Goal: Complete application form: Complete application form

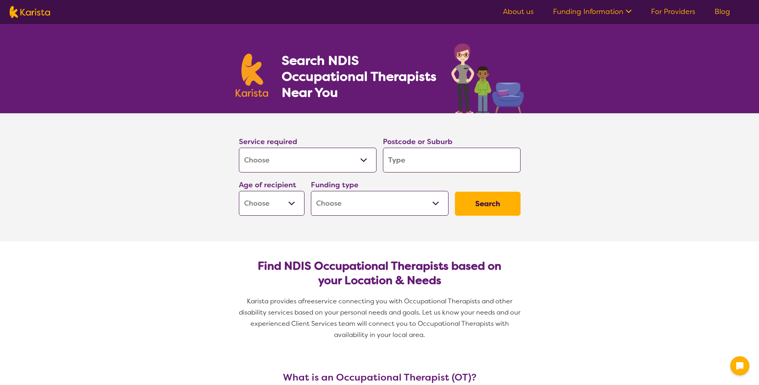
select select "[MEDICAL_DATA]"
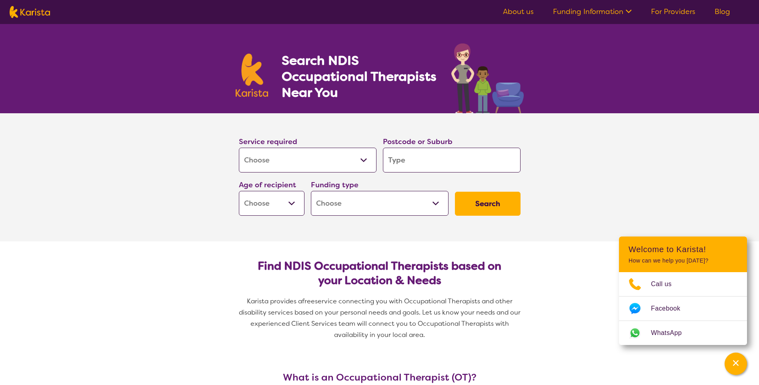
click at [441, 165] on input "search" at bounding box center [452, 160] width 138 height 25
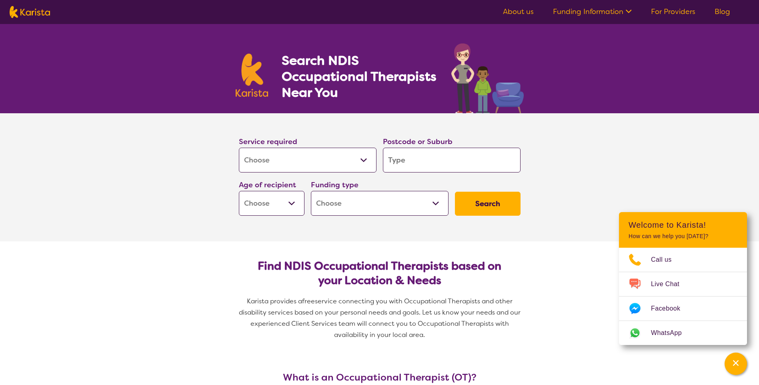
click at [442, 165] on input "search" at bounding box center [452, 160] width 138 height 25
type input "D"
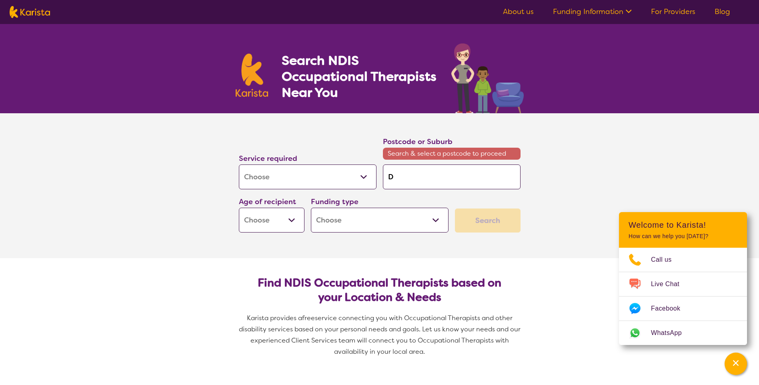
type input "Da"
type input "Dad"
type input "Dade"
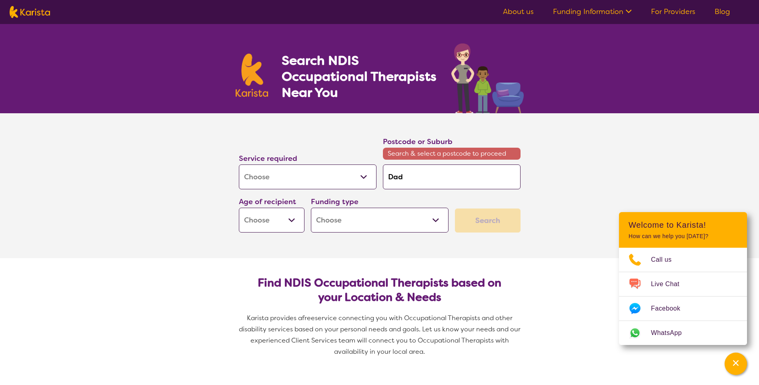
type input "Dade"
type input "Daden"
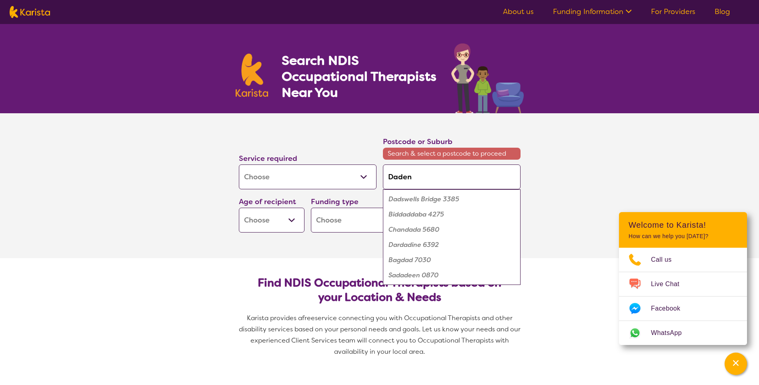
type input "Dade"
type input "Dad"
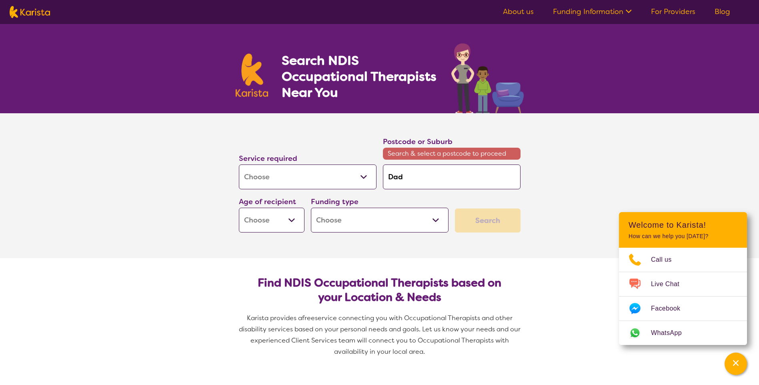
type input "Da"
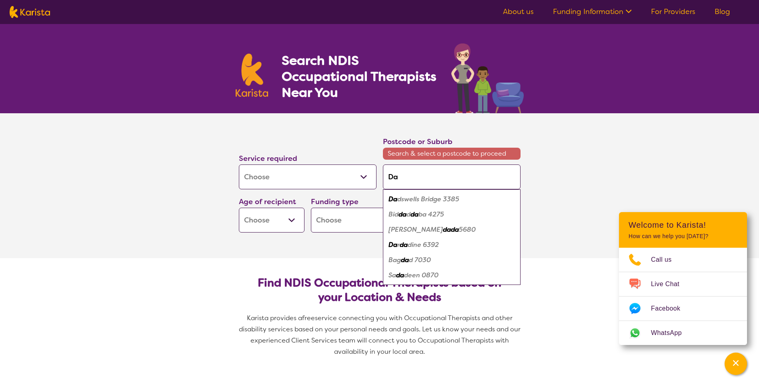
type input "[PERSON_NAME]"
type input "Dand"
type input "Dande"
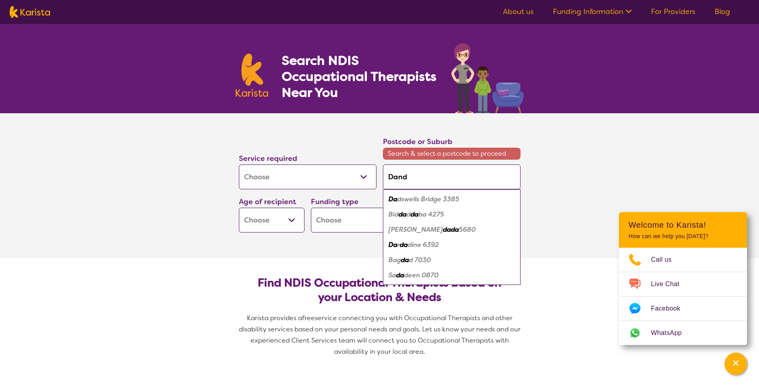
type input "Dande"
type input "Danden"
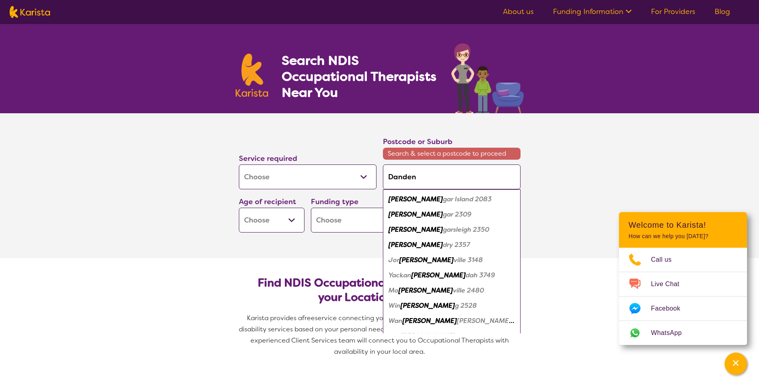
type input "Dandeno"
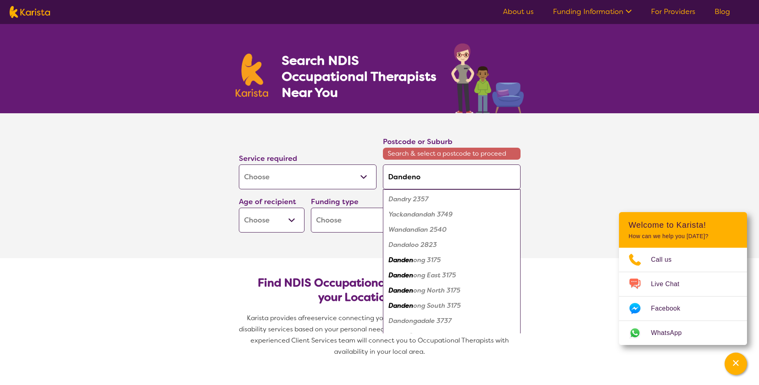
type input "Dandenon"
type input "Dandenong"
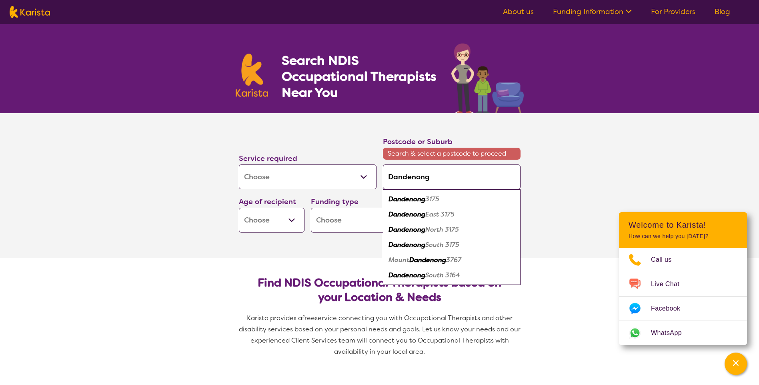
drag, startPoint x: 457, startPoint y: 178, endPoint x: 370, endPoint y: 175, distance: 87.7
click at [370, 177] on div "Service required Allied Health Assistant Assessment ([MEDICAL_DATA] or [MEDICAL…" at bounding box center [380, 184] width 288 height 103
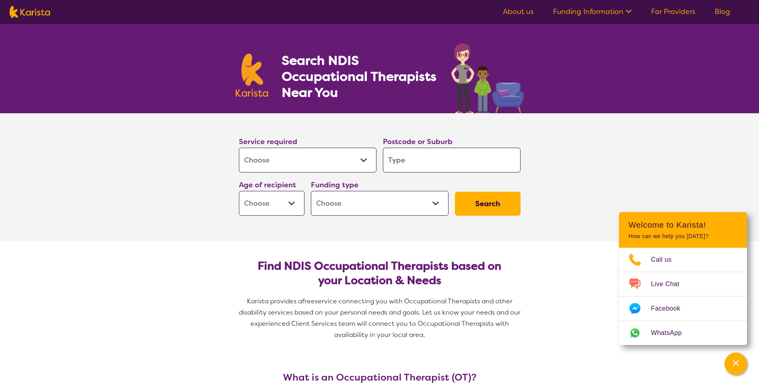
type input "D"
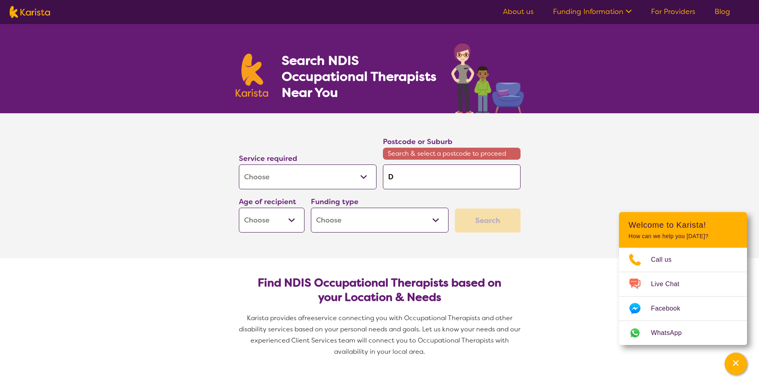
type input "Do"
type input "Dov"
type input "Dove"
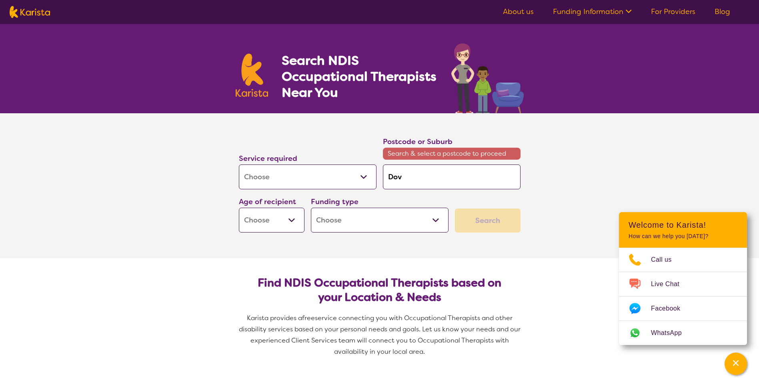
type input "Dove"
type input "Dovet"
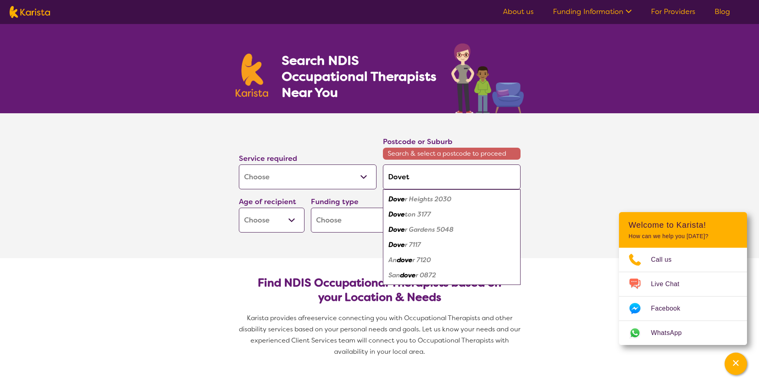
type input "Doveto"
type input "Doveton"
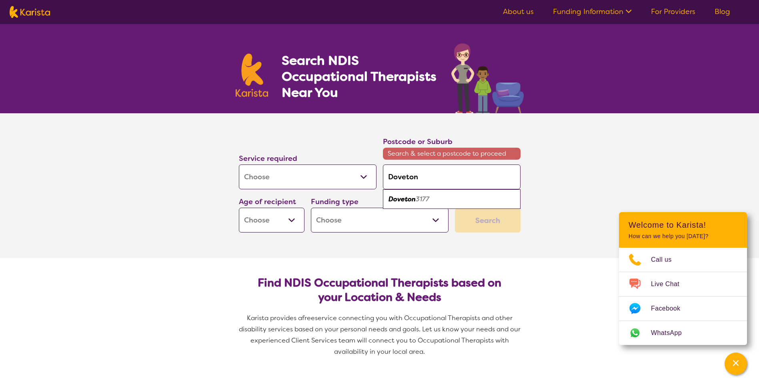
click at [423, 197] on em "3177" at bounding box center [423, 199] width 14 height 8
type input "3177"
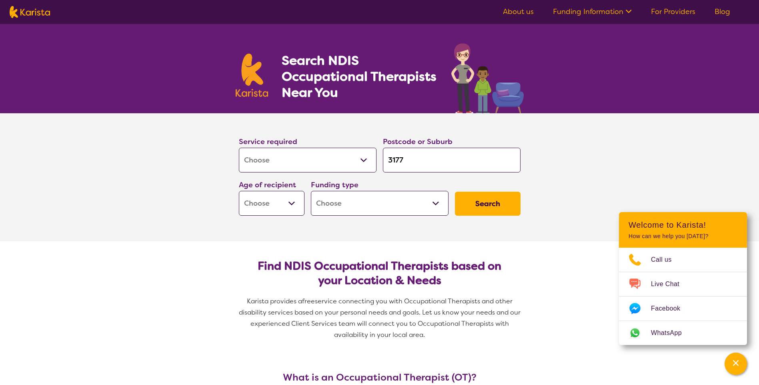
click at [603, 166] on section "Service required Allied Health Assistant Assessment ([MEDICAL_DATA] or [MEDICAL…" at bounding box center [379, 177] width 759 height 128
click at [291, 208] on select "Early Childhood - 0 to 9 Child - 10 to 11 Adolescent - 12 to 17 Adult - 18 to 6…" at bounding box center [272, 203] width 66 height 25
select select "AD"
click at [239, 191] on select "Early Childhood - 0 to 9 Child - 10 to 11 Adolescent - 12 to 17 Adult - 18 to 6…" at bounding box center [272, 203] width 66 height 25
select select "AD"
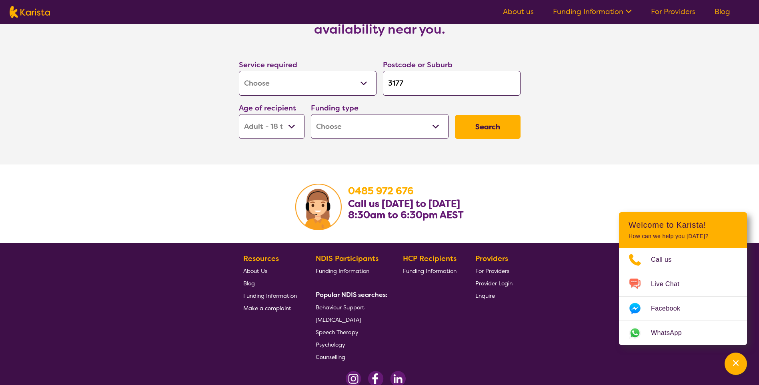
scroll to position [1245, 0]
